Goal: Obtain resource: Download file/media

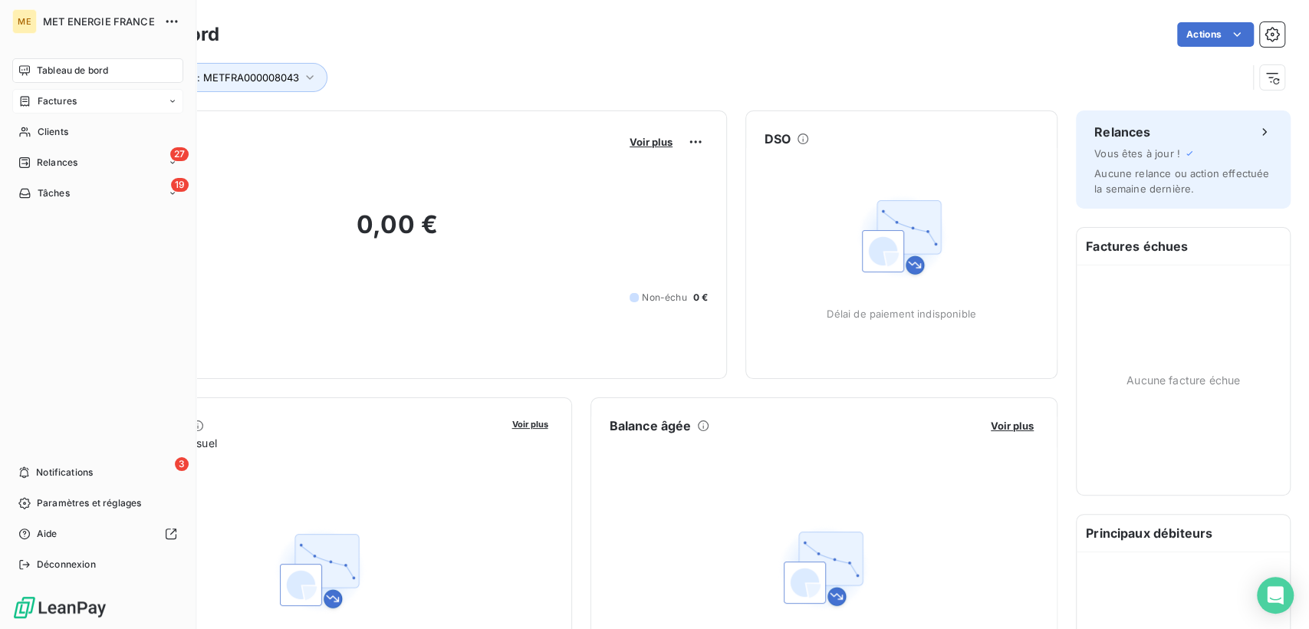
click at [48, 100] on span "Factures" at bounding box center [57, 101] width 39 height 14
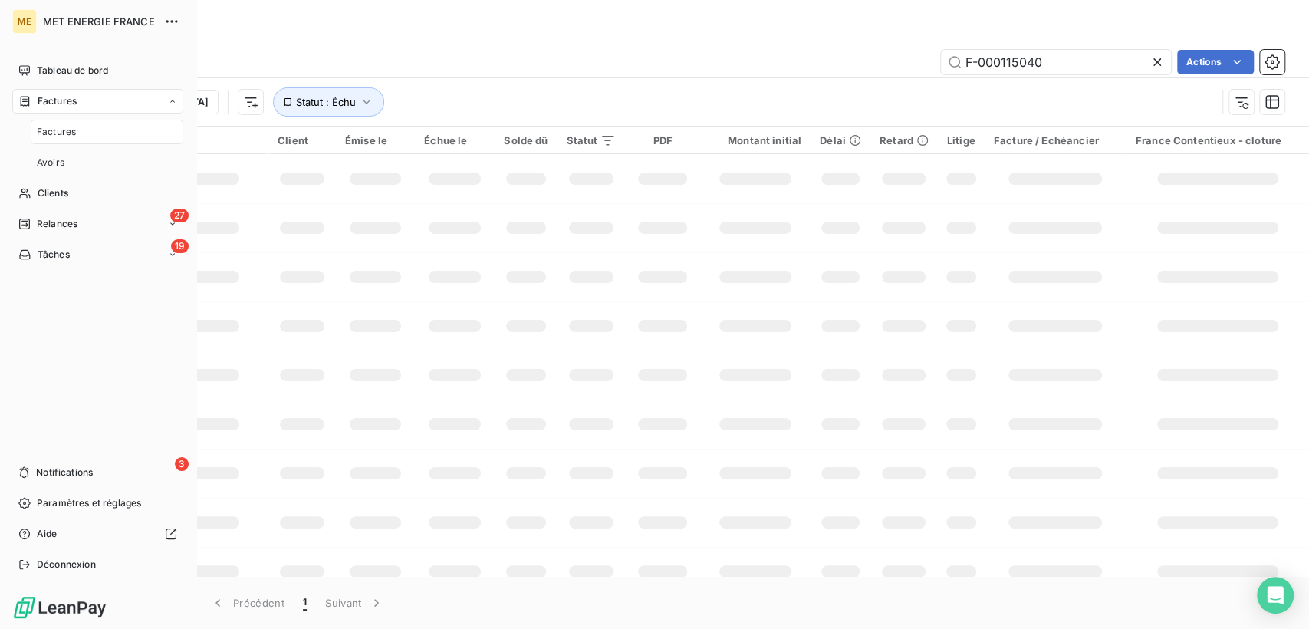
click at [92, 131] on div "Factures" at bounding box center [107, 132] width 153 height 25
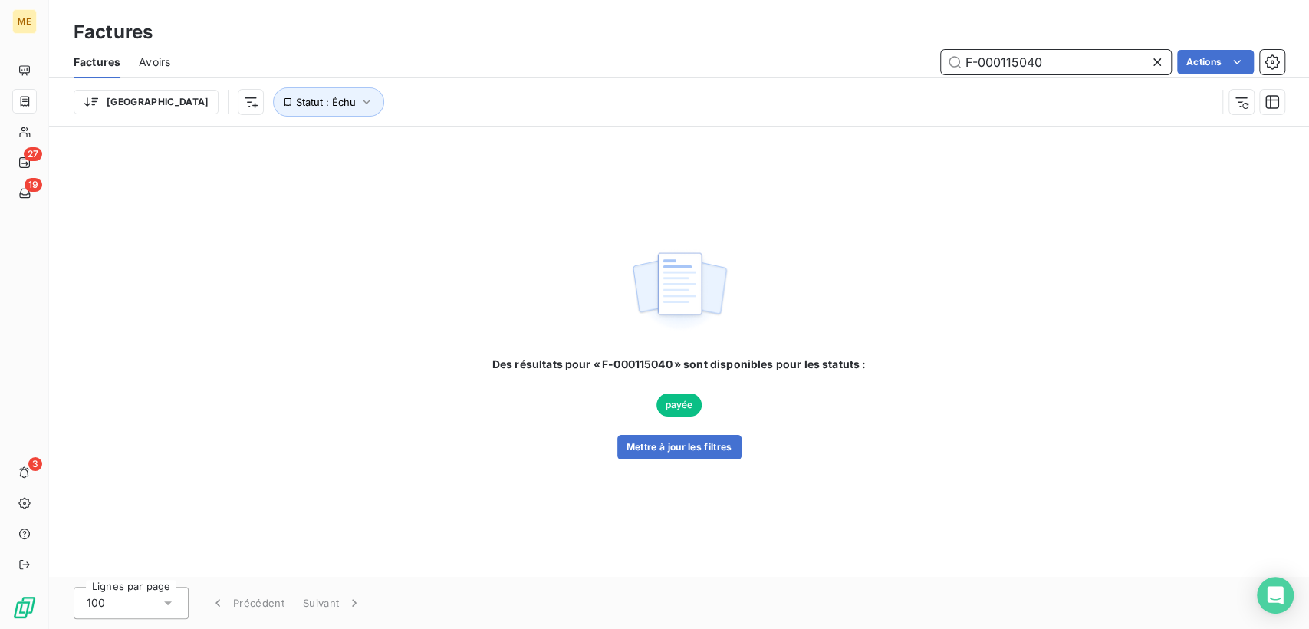
drag, startPoint x: 1058, startPoint y: 61, endPoint x: 963, endPoint y: 63, distance: 95.1
click at [963, 63] on input "F-000115040" at bounding box center [1056, 62] width 230 height 25
paste input "240115466"
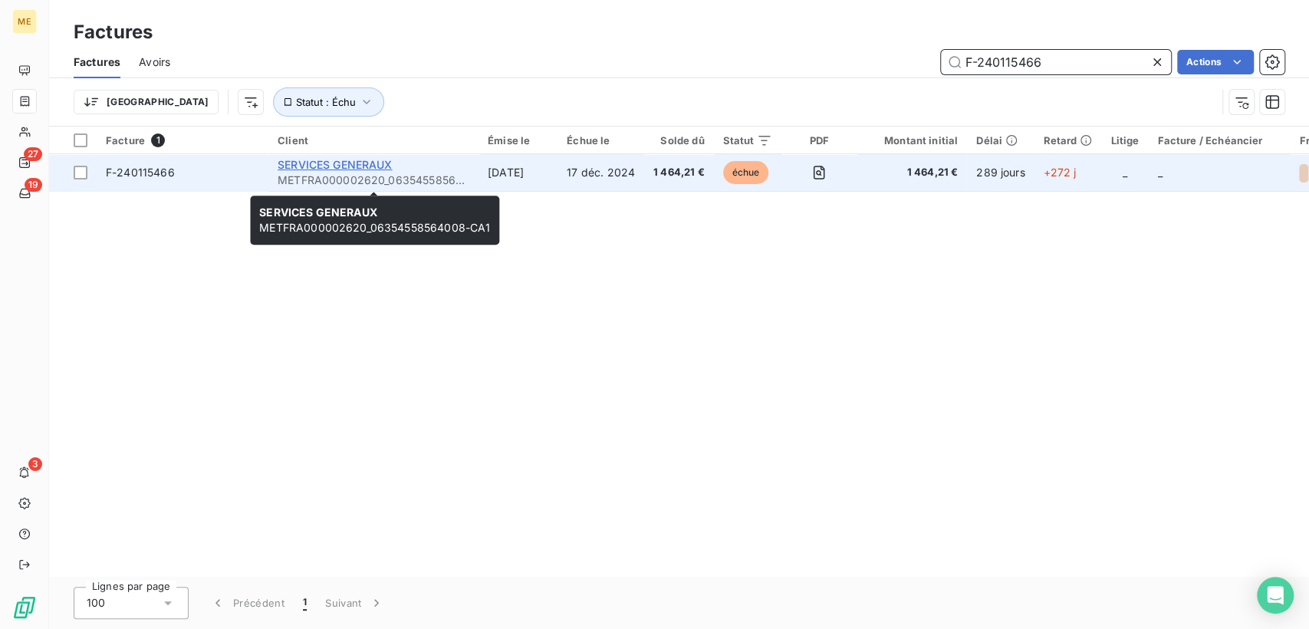
type input "F-240115466"
click at [360, 161] on span "SERVICES GENERAUX" at bounding box center [335, 164] width 115 height 13
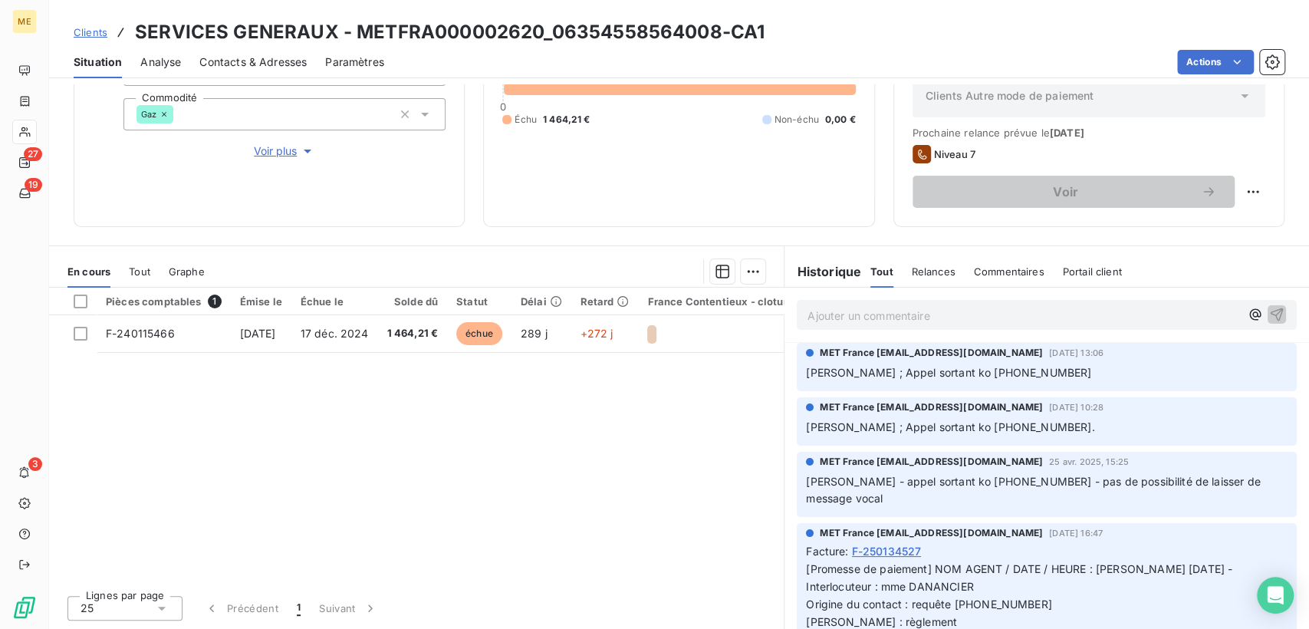
scroll to position [255, 0]
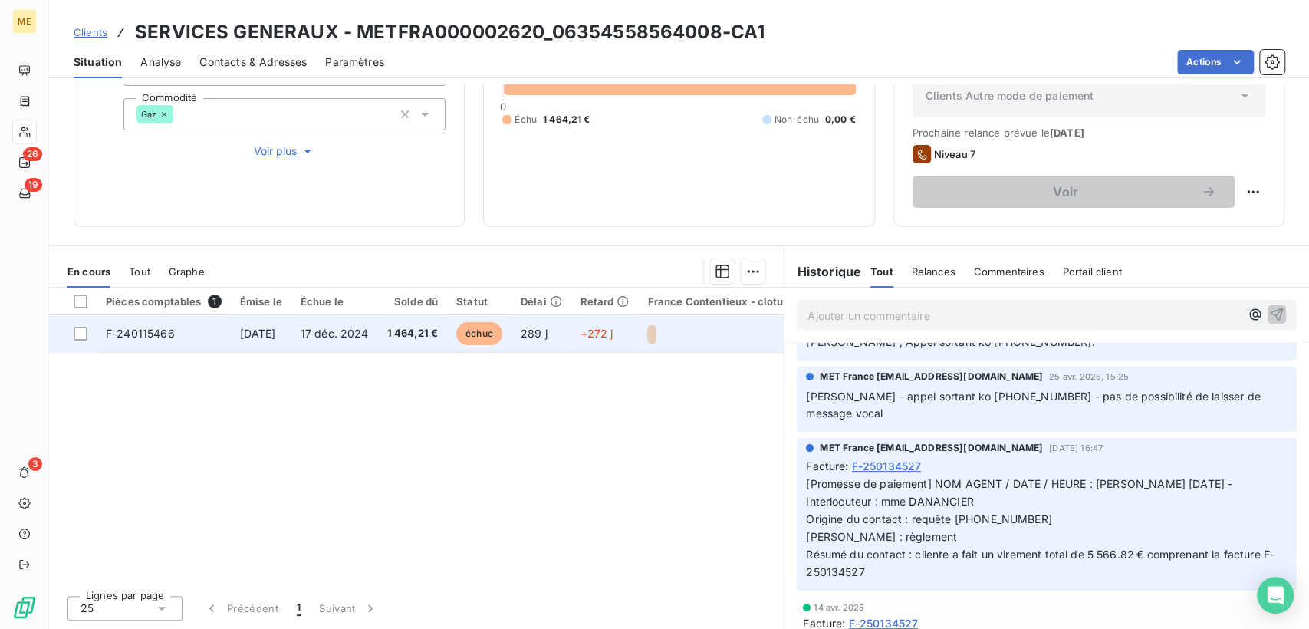
click at [156, 333] on span "F-240115466" at bounding box center [140, 333] width 69 height 13
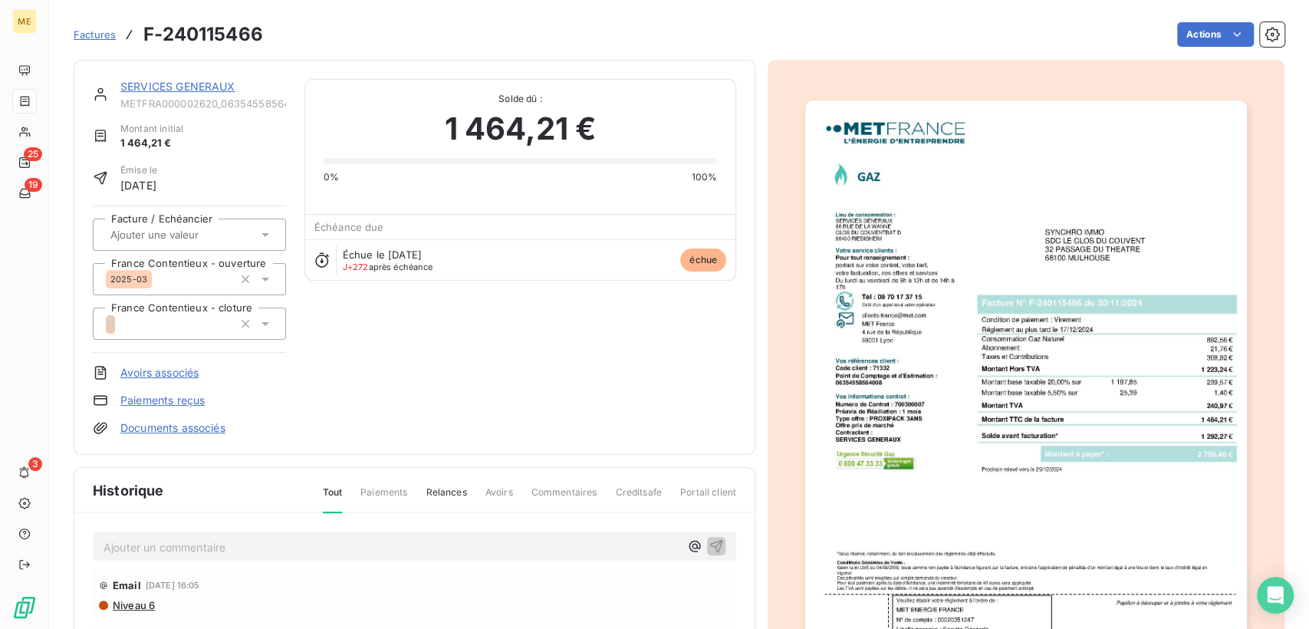
click at [992, 249] on img "button" at bounding box center [1025, 412] width 441 height 624
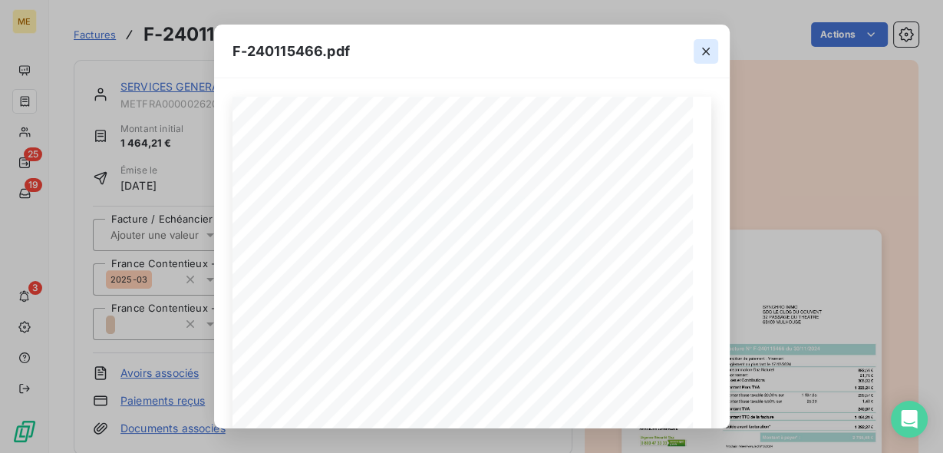
click at [705, 49] on icon "button" at bounding box center [705, 51] width 15 height 15
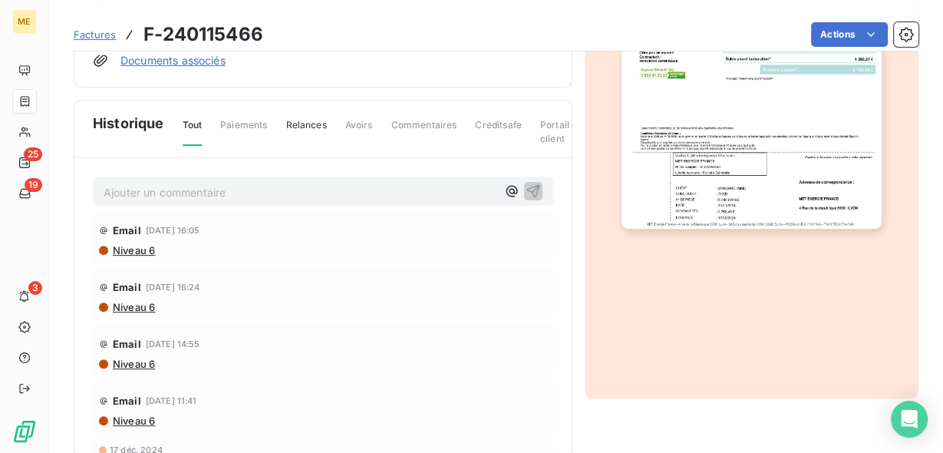
scroll to position [184, 0]
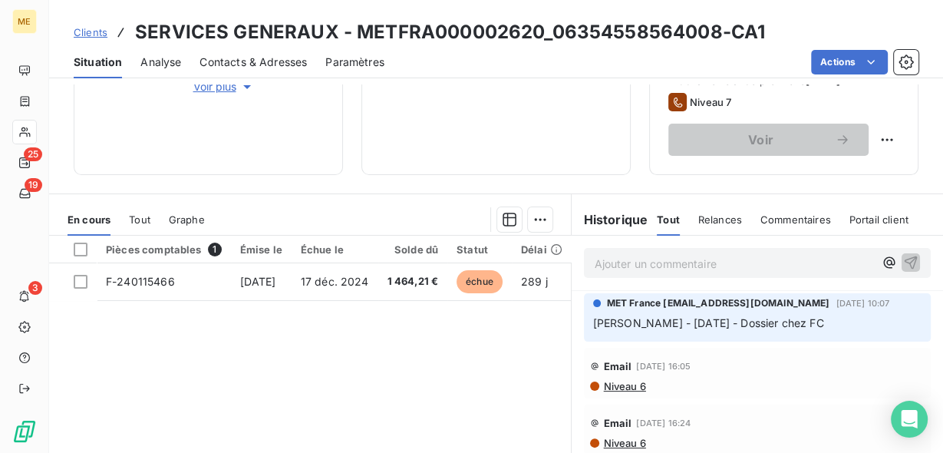
scroll to position [307, 0]
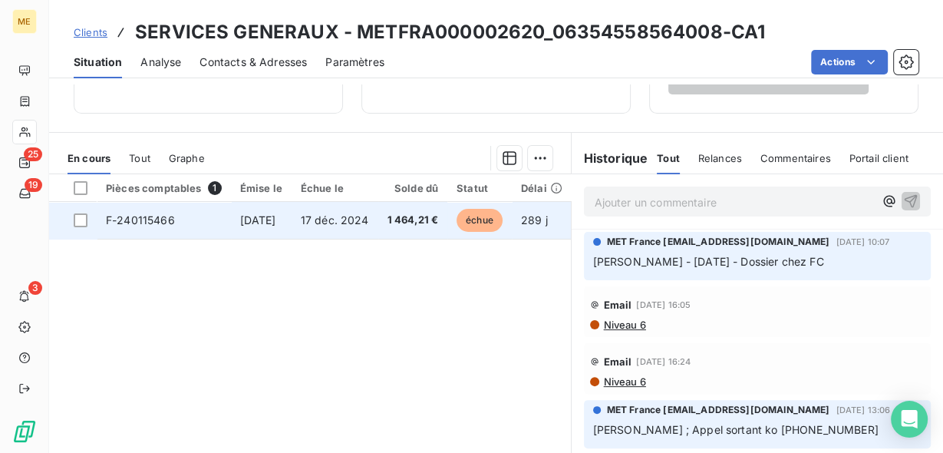
click at [146, 217] on span "F-240115466" at bounding box center [140, 219] width 69 height 13
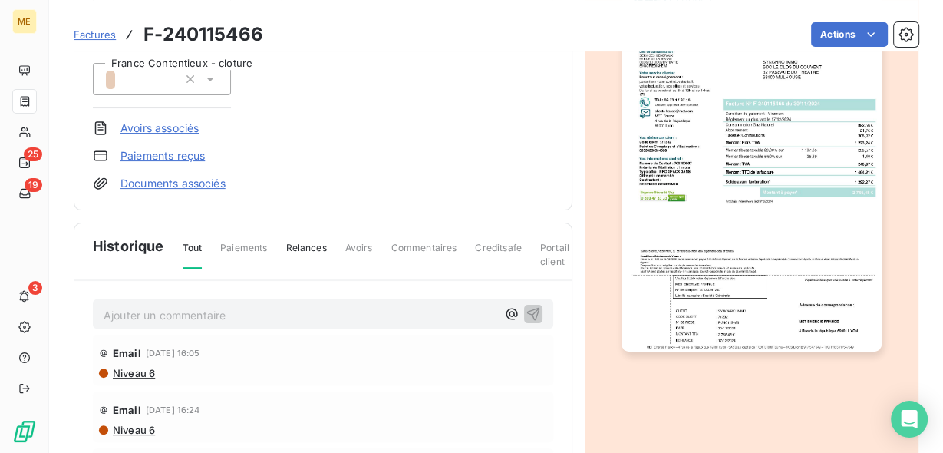
scroll to position [307, 0]
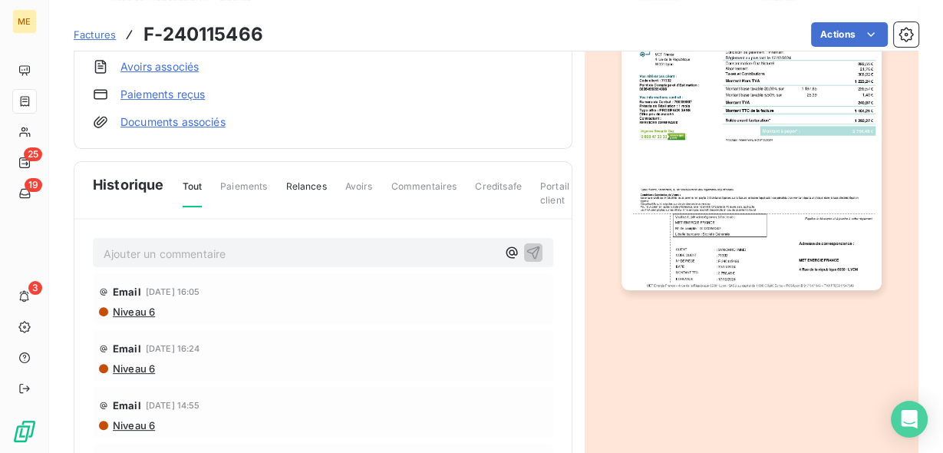
drag, startPoint x: 925, startPoint y: 114, endPoint x: 923, endPoint y: 89, distance: 25.4
click at [925, 114] on html "ME 25 19 3 Factures F-240115466 Actions SERVICES GENERAUX METFRA000002620_06354…" at bounding box center [471, 226] width 943 height 453
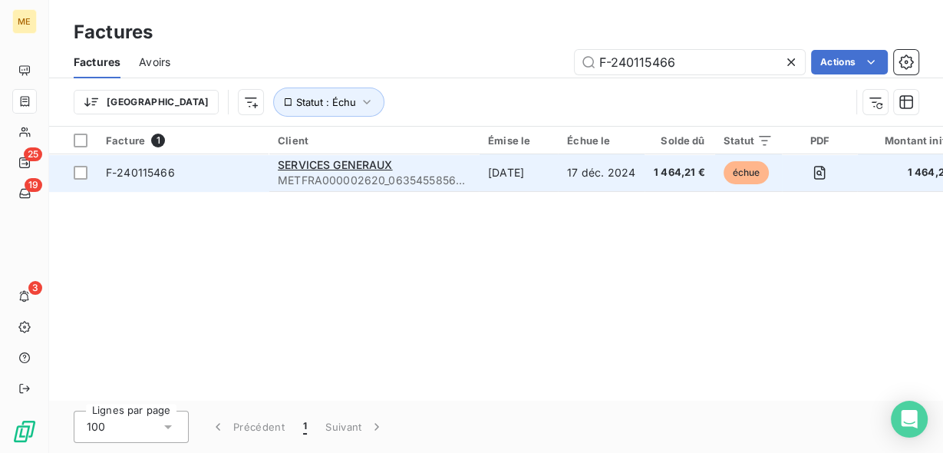
click at [757, 173] on span "échue" at bounding box center [746, 172] width 46 height 23
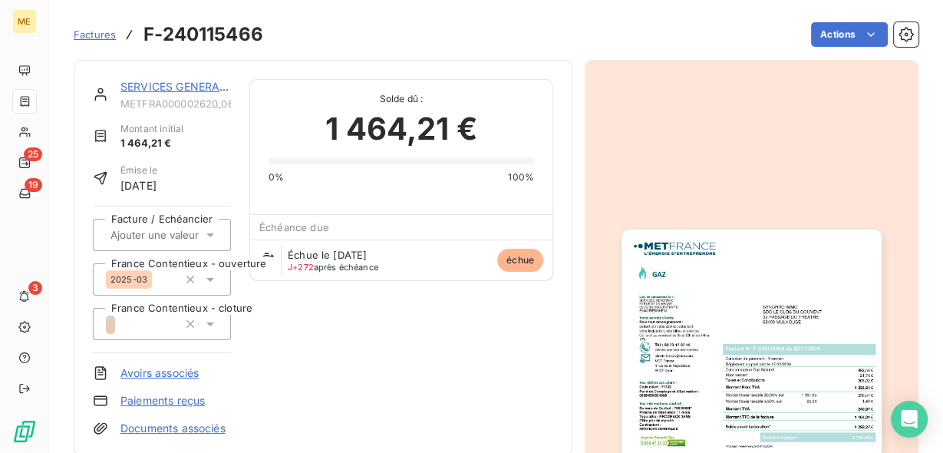
click at [740, 275] on img "button" at bounding box center [750, 412] width 259 height 367
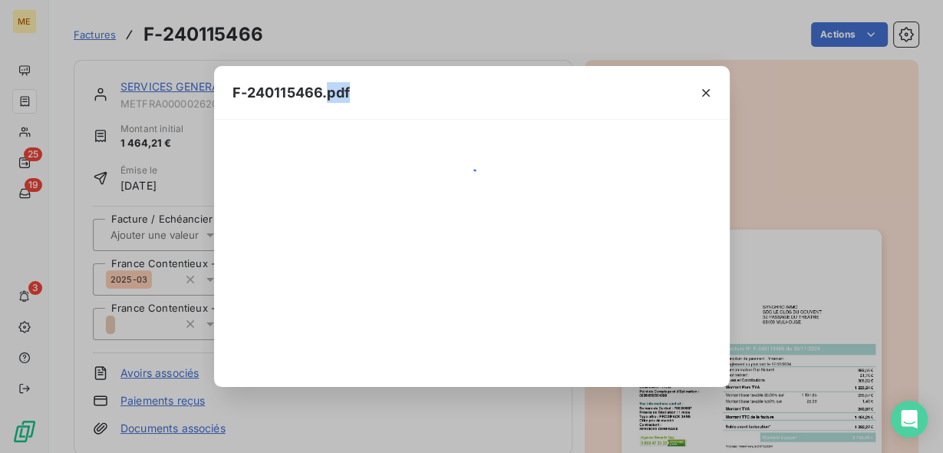
click at [740, 275] on div "F-240115466.pdf" at bounding box center [471, 226] width 943 height 453
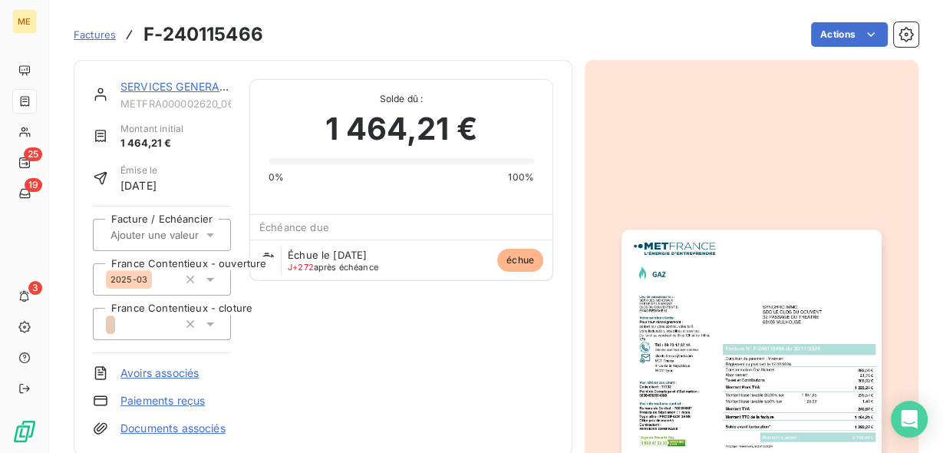
click at [740, 275] on img "button" at bounding box center [750, 412] width 259 height 367
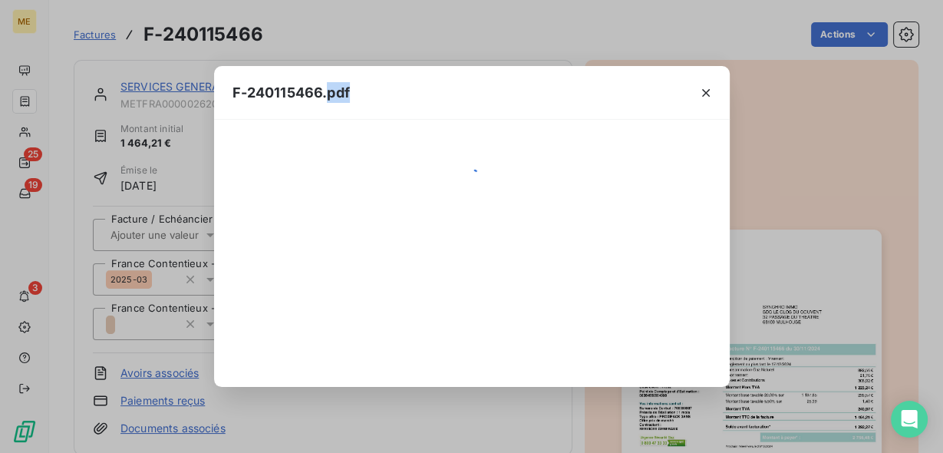
click at [740, 275] on div "F-240115466.pdf" at bounding box center [471, 226] width 943 height 453
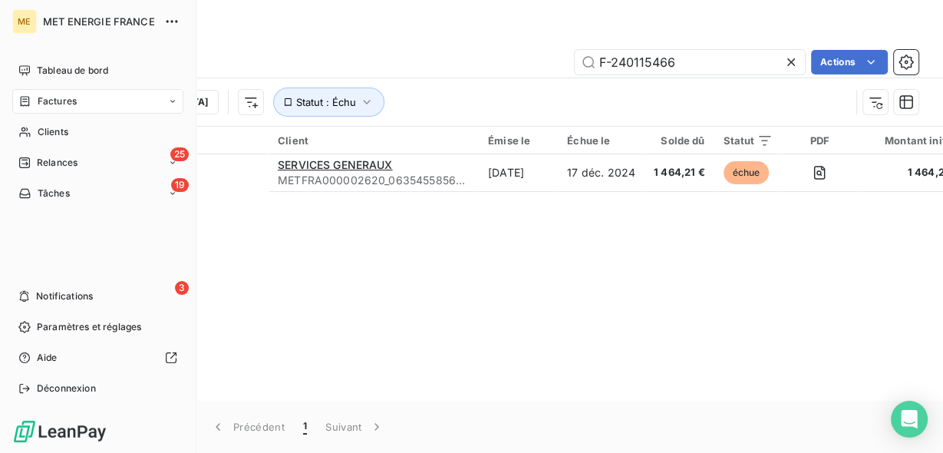
click at [65, 100] on span "Factures" at bounding box center [57, 101] width 39 height 14
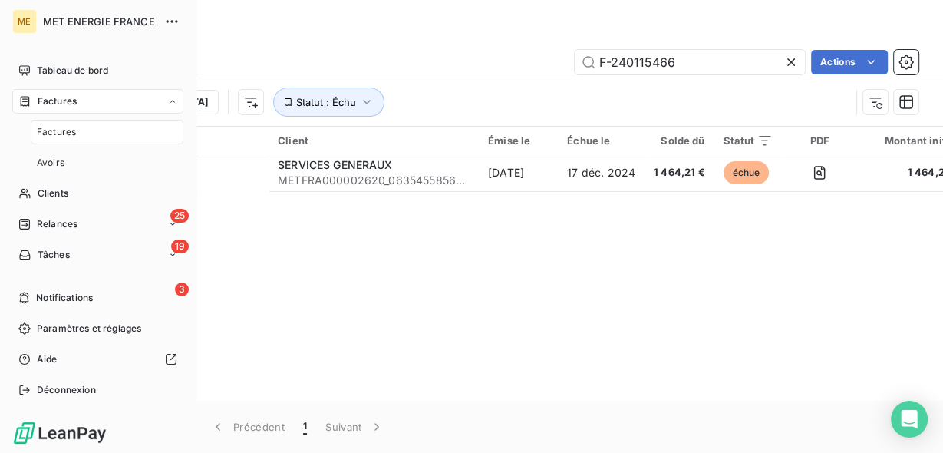
click at [84, 135] on div "Factures" at bounding box center [107, 132] width 153 height 25
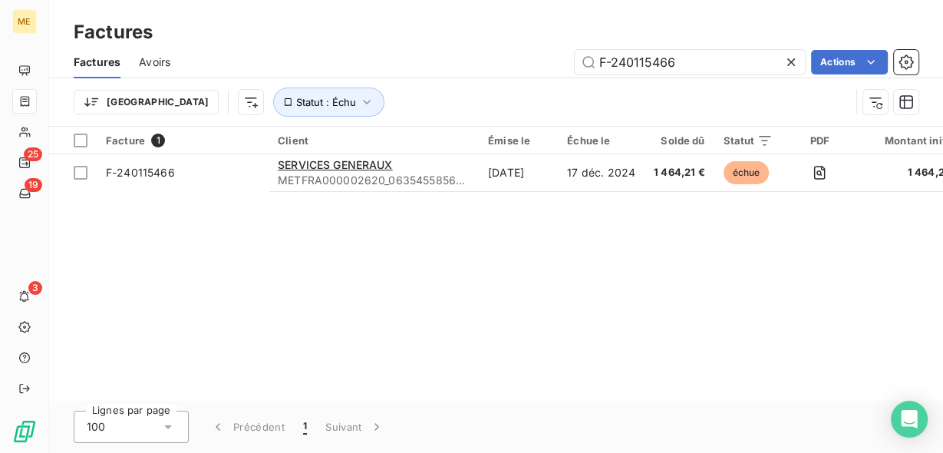
click at [331, 255] on div "Facture 1 Client Émise le Échue le Solde dû Statut PDF Montant initial Délai Re…" at bounding box center [495, 264] width 893 height 274
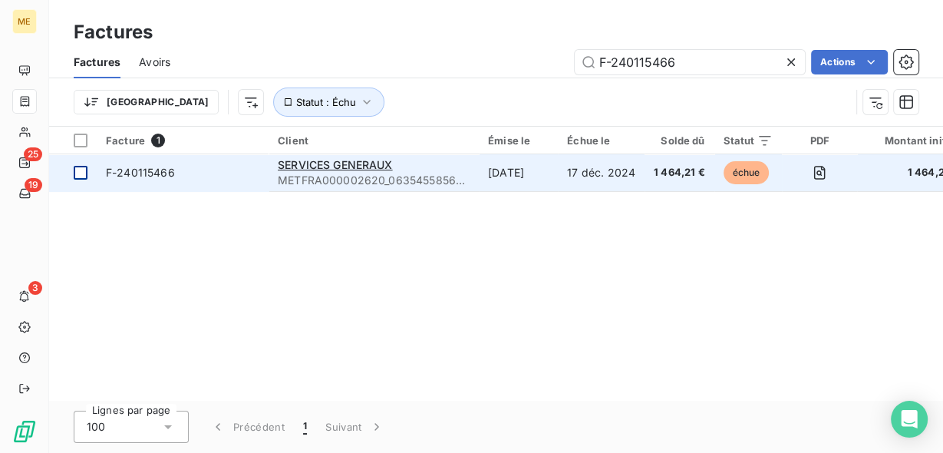
click at [83, 173] on div at bounding box center [81, 173] width 14 height 14
click at [320, 168] on span "SERVICES GENERAUX" at bounding box center [335, 164] width 115 height 13
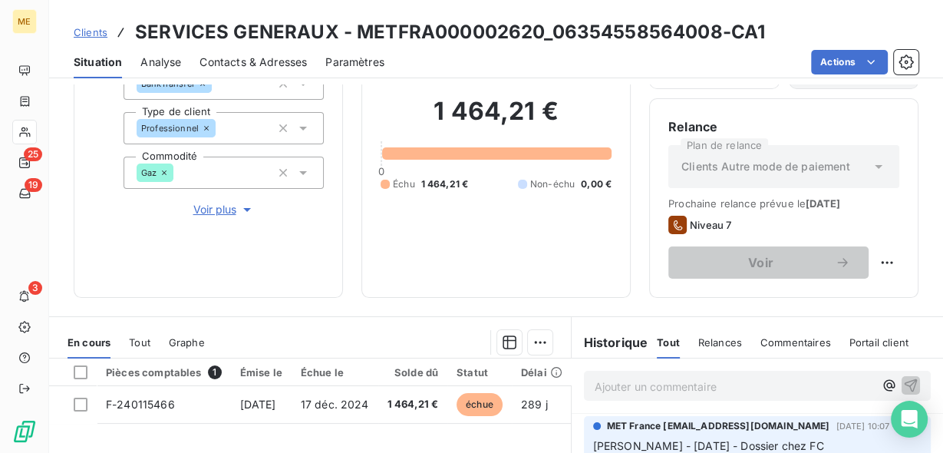
scroll to position [245, 0]
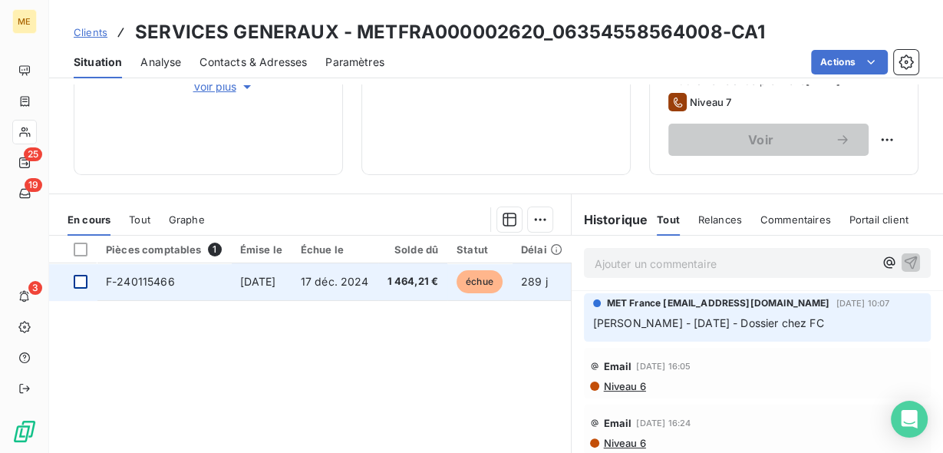
click at [78, 279] on div at bounding box center [81, 282] width 14 height 14
click at [160, 280] on span "F-240115466" at bounding box center [140, 281] width 69 height 13
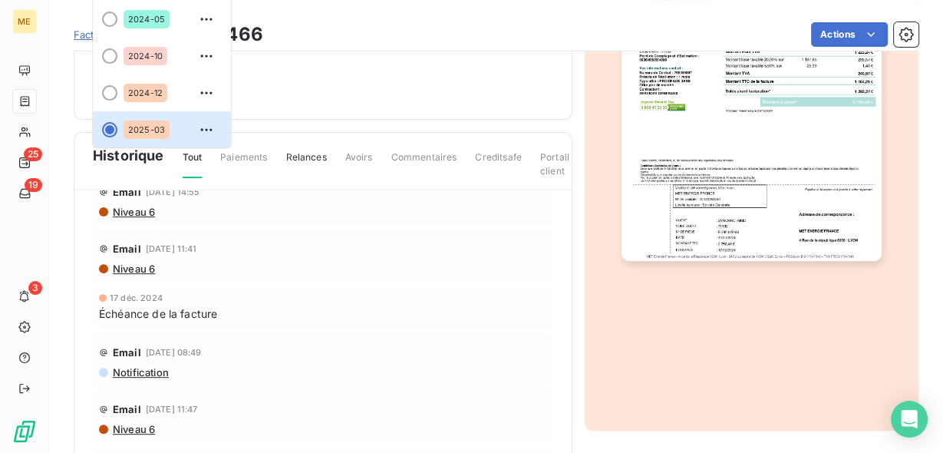
scroll to position [152, 0]
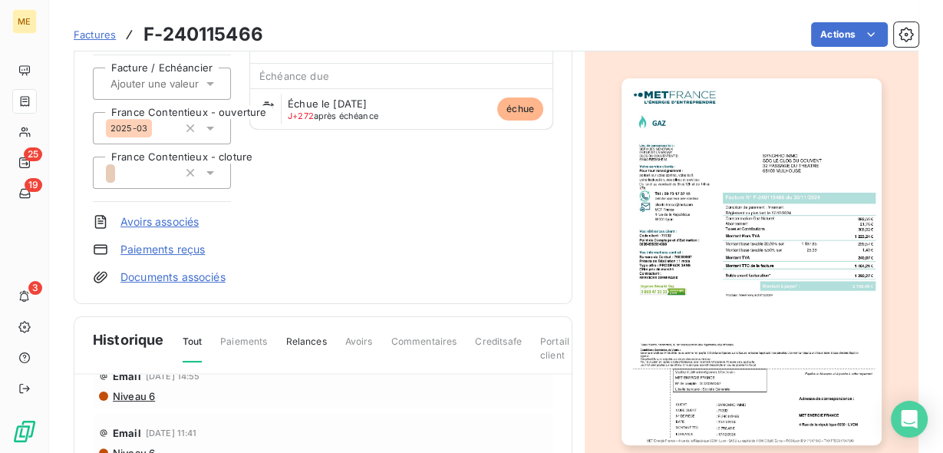
click at [724, 164] on img "button" at bounding box center [750, 261] width 259 height 367
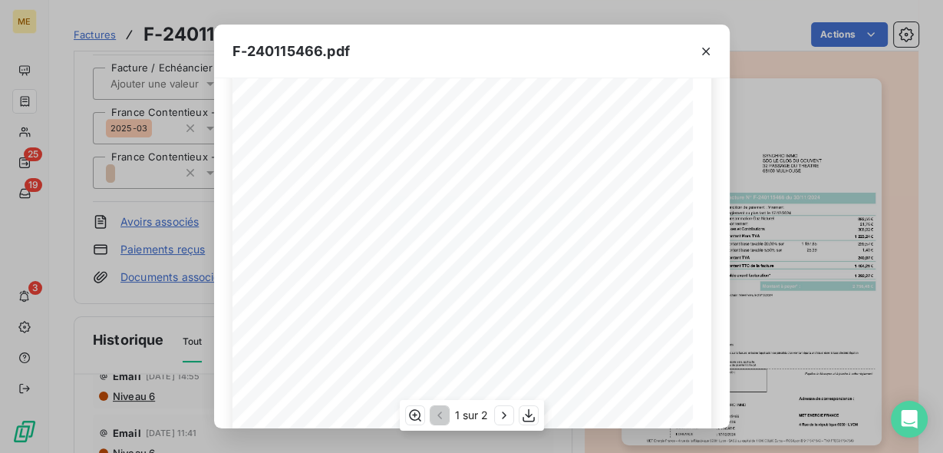
scroll to position [337, 0]
click at [528, 414] on icon "button" at bounding box center [528, 414] width 12 height 13
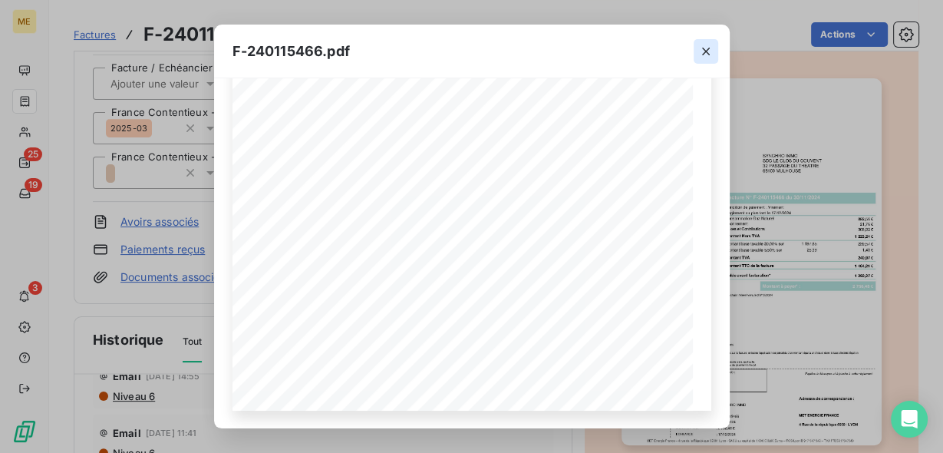
click at [707, 50] on icon "button" at bounding box center [705, 51] width 15 height 15
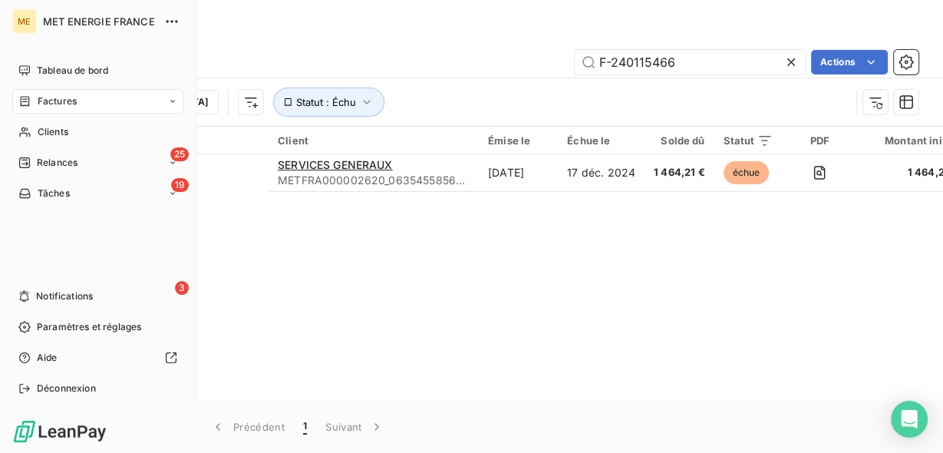
click at [71, 107] on span "Factures" at bounding box center [57, 101] width 39 height 14
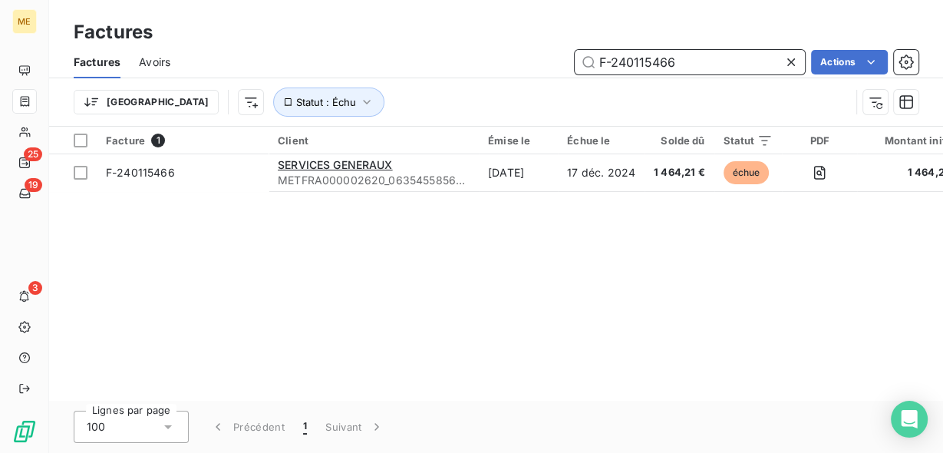
click at [630, 66] on input "F-240115466" at bounding box center [689, 62] width 230 height 25
paste input "50146434"
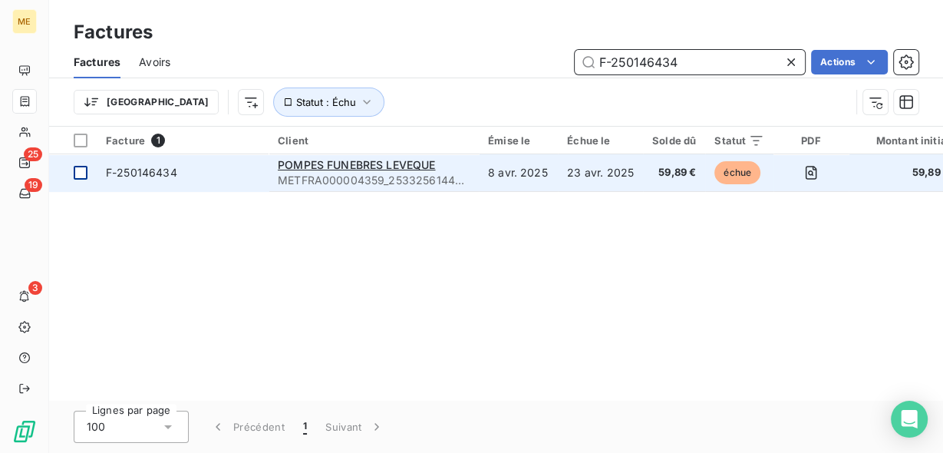
type input "F-250146434"
click at [77, 172] on div at bounding box center [81, 173] width 14 height 14
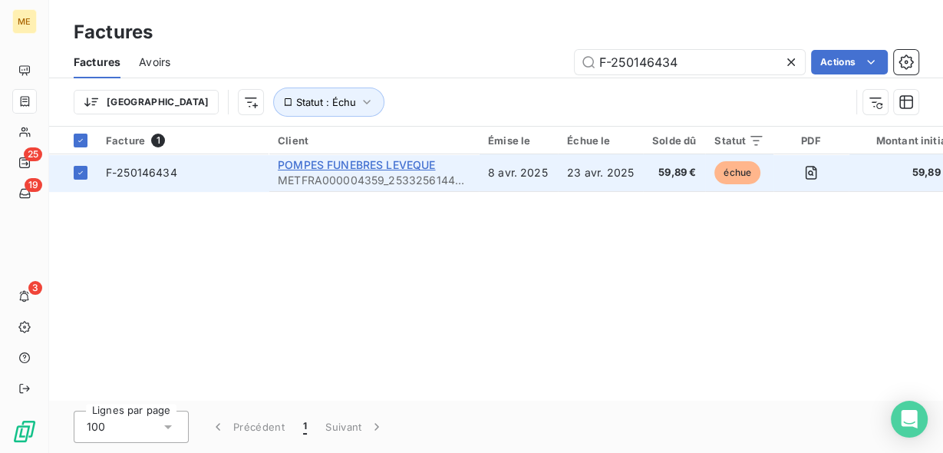
click at [335, 170] on span "POMPES FUNEBRES LEVEQUE" at bounding box center [356, 164] width 157 height 13
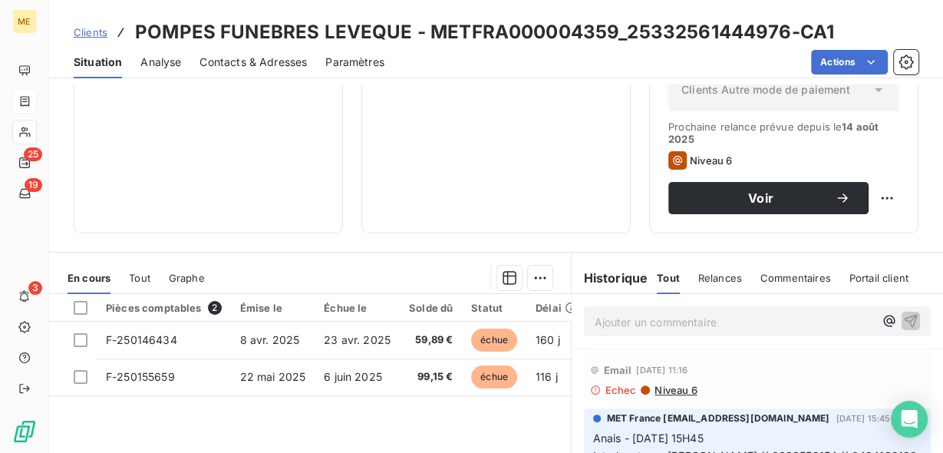
scroll to position [368, 0]
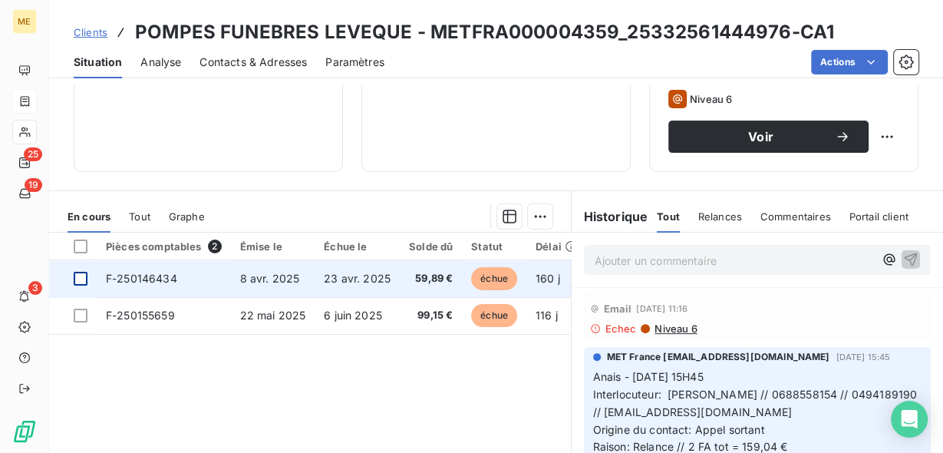
click at [80, 275] on div at bounding box center [81, 279] width 14 height 14
click at [155, 278] on span "F-250146434" at bounding box center [141, 278] width 71 height 13
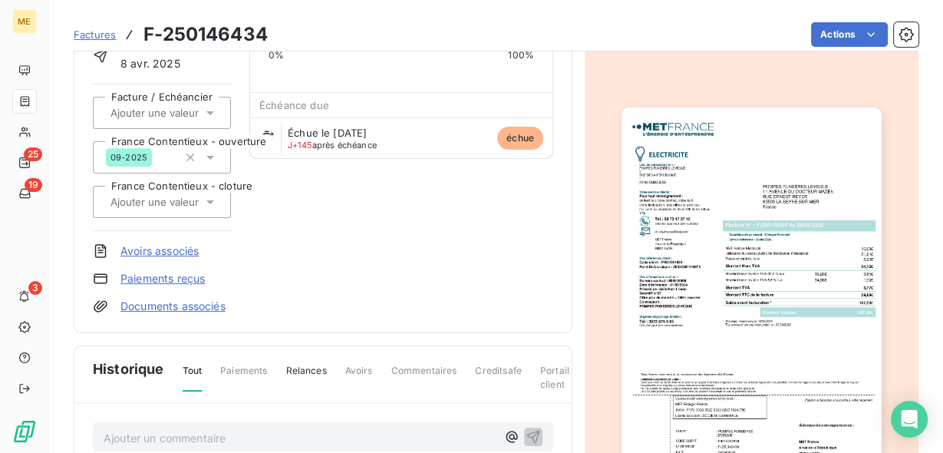
scroll to position [61, 0]
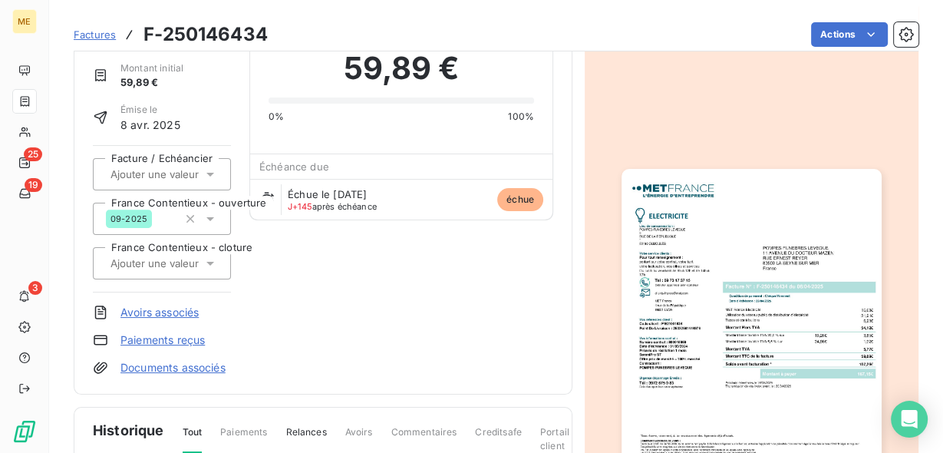
click at [739, 224] on img "button" at bounding box center [750, 352] width 259 height 367
click at [717, 216] on img "button" at bounding box center [750, 352] width 259 height 367
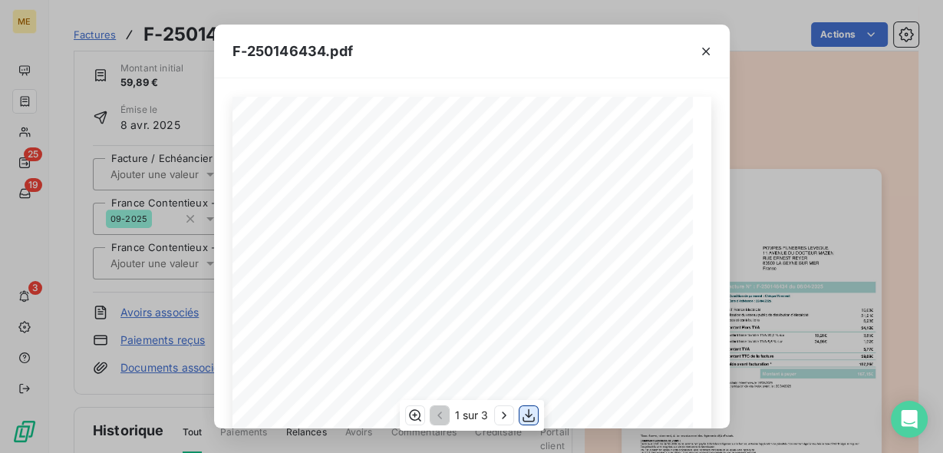
click at [528, 417] on icon "button" at bounding box center [528, 414] width 15 height 15
click at [705, 52] on icon "button" at bounding box center [705, 51] width 15 height 15
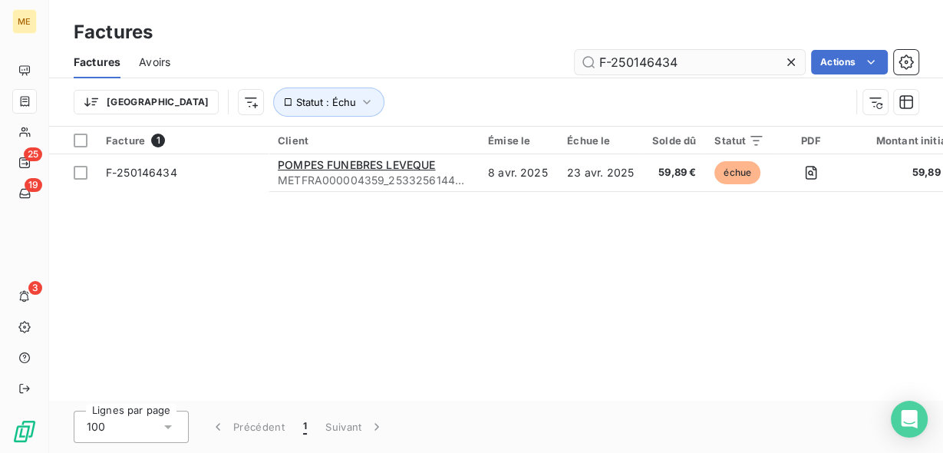
click at [627, 62] on input "F-250146434" at bounding box center [689, 62] width 230 height 25
type input "F-250155659"
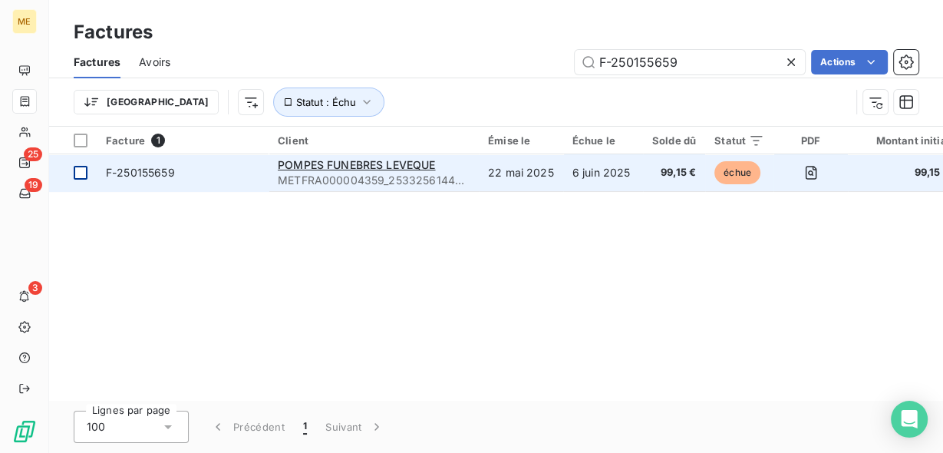
click at [81, 168] on div at bounding box center [81, 173] width 14 height 14
click at [341, 166] on span "POMPES FUNEBRES LEVEQUE" at bounding box center [356, 164] width 157 height 13
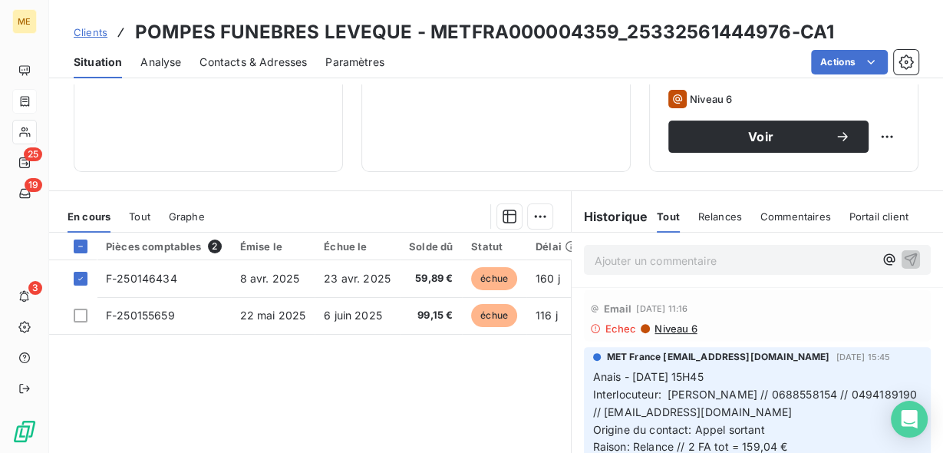
scroll to position [429, 0]
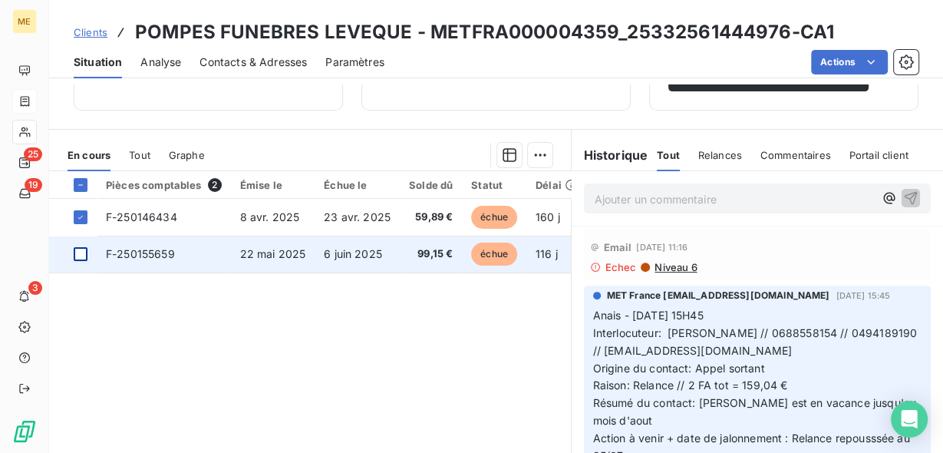
click at [83, 250] on div at bounding box center [81, 254] width 14 height 14
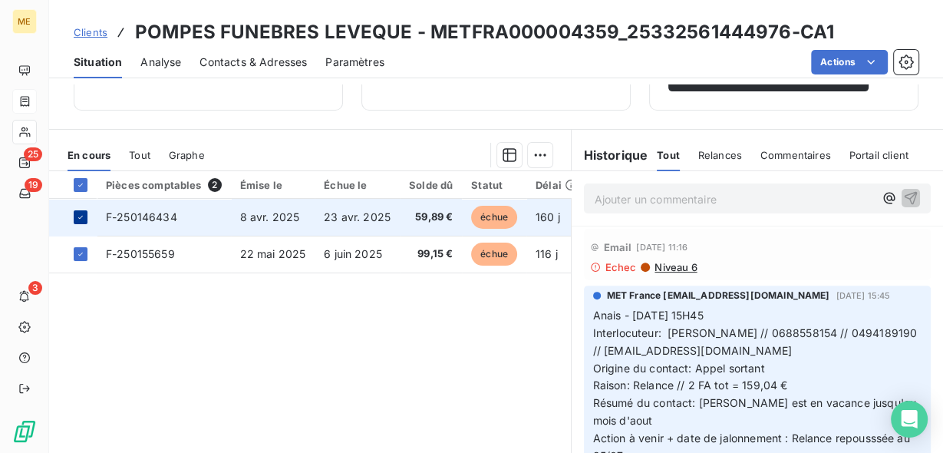
click at [81, 216] on icon at bounding box center [80, 216] width 9 height 9
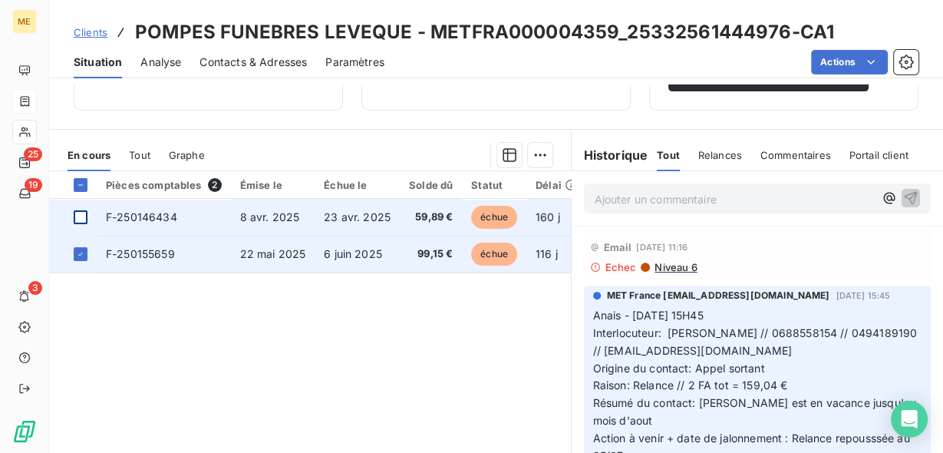
click at [342, 252] on span "6 juin 2025" at bounding box center [353, 253] width 58 height 13
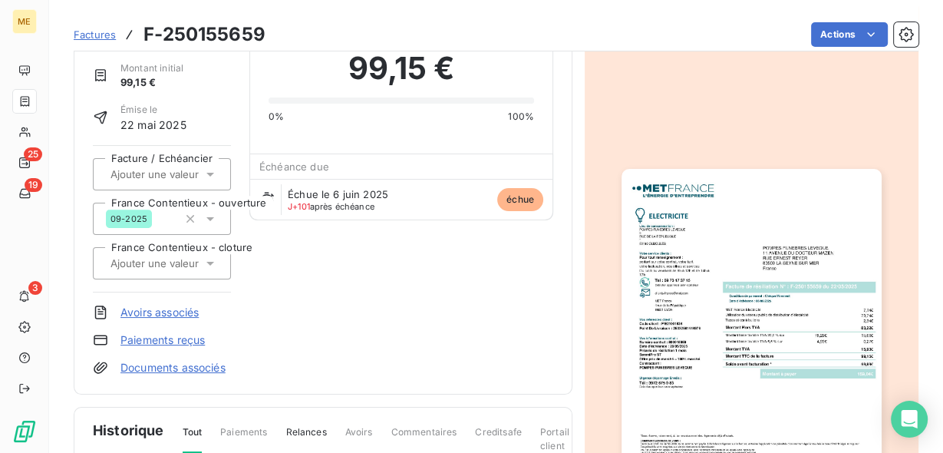
scroll to position [123, 0]
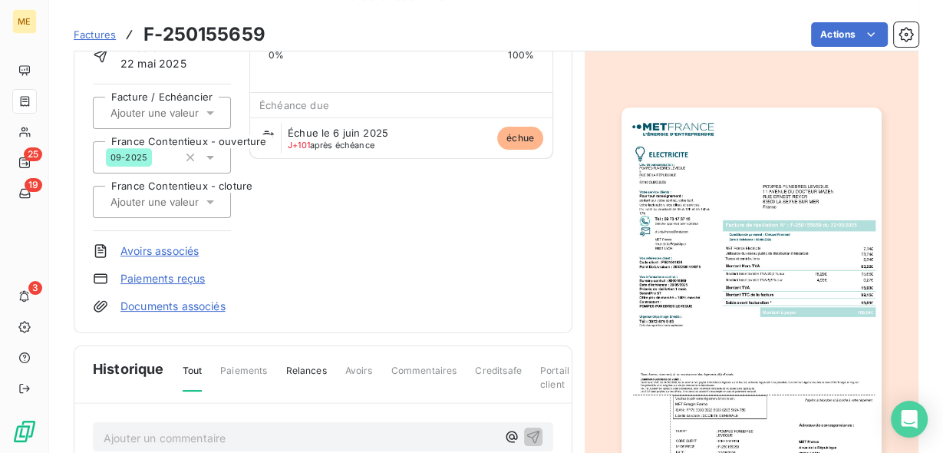
click at [680, 284] on img "button" at bounding box center [750, 290] width 259 height 367
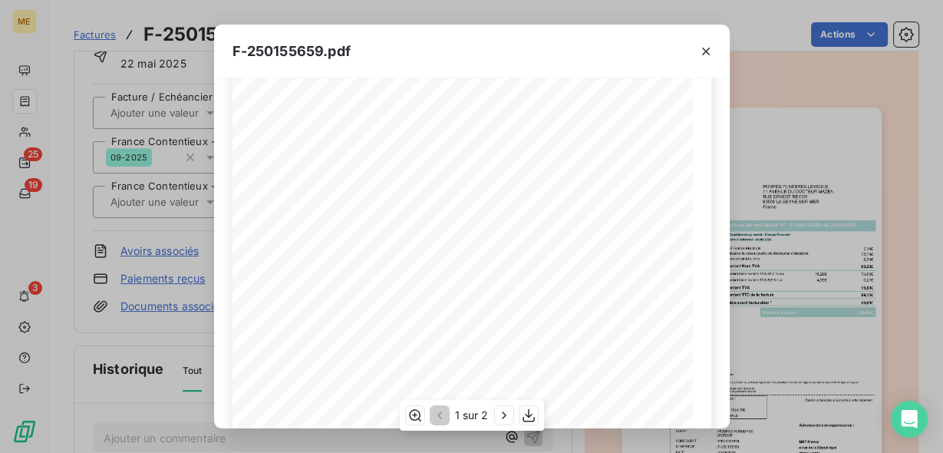
scroll to position [245, 0]
click at [530, 416] on icon "button" at bounding box center [528, 414] width 15 height 15
click at [702, 48] on icon "button" at bounding box center [706, 52] width 8 height 8
